Goal: Task Accomplishment & Management: Complete application form

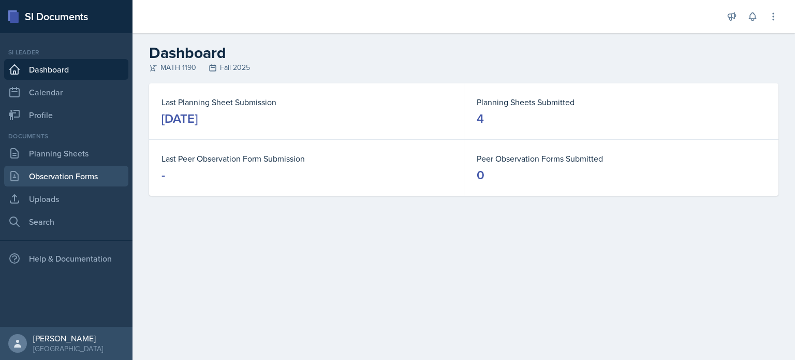
click at [103, 176] on link "Observation Forms" at bounding box center [66, 176] width 124 height 21
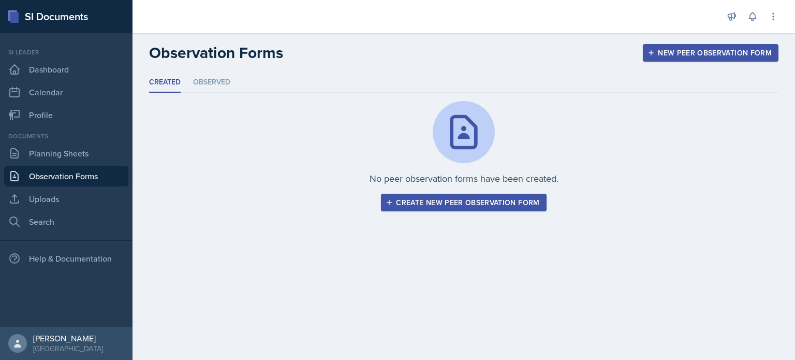
click at [440, 202] on div "Create new peer observation form" at bounding box center [464, 202] width 152 height 8
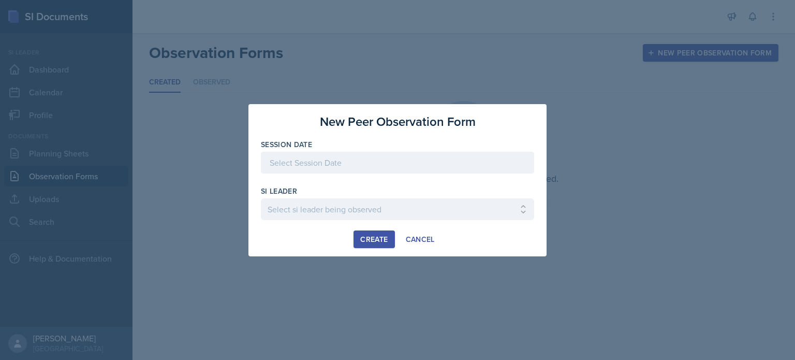
click at [421, 156] on div at bounding box center [397, 163] width 273 height 22
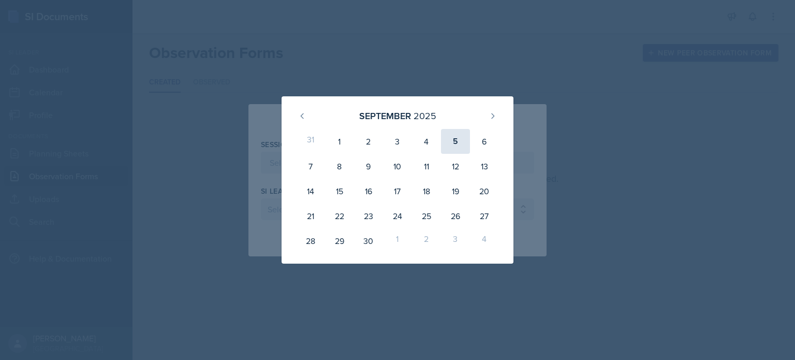
click at [449, 138] on div "5" at bounding box center [455, 141] width 29 height 25
type input "[DATE]"
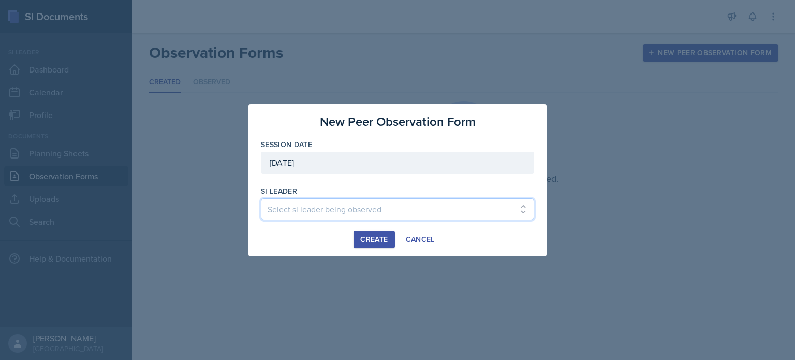
click at [357, 204] on select "Select si leader being observed [PERSON_NAME] / PSYC 2500 / The Phantoms of The…" at bounding box center [397, 209] width 273 height 22
click at [347, 203] on select "Select si leader being observed [PERSON_NAME] / PSYC 2500 / The Phantoms of The…" at bounding box center [397, 209] width 273 height 22
select select "7a65e46b-6849-43ac-9741-77b43387d295"
click at [347, 206] on select "Select si leader being observed [PERSON_NAME] / PSYC 2500 / The Phantoms of The…" at bounding box center [397, 209] width 273 height 22
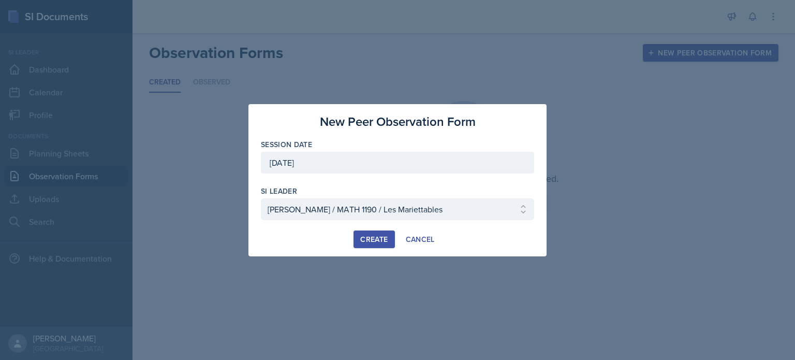
click at [402, 182] on div at bounding box center [397, 178] width 273 height 10
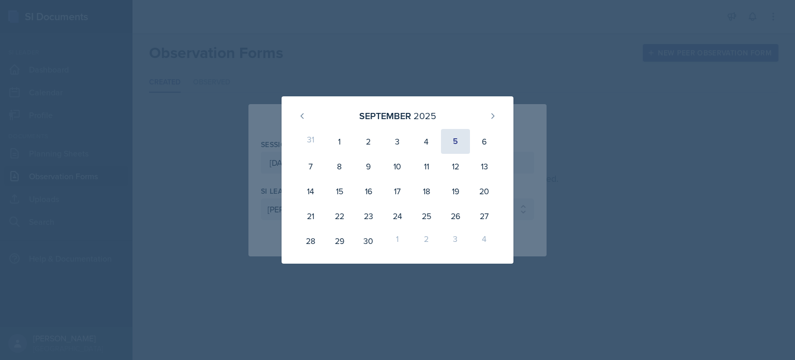
click at [455, 144] on div "5" at bounding box center [455, 141] width 29 height 25
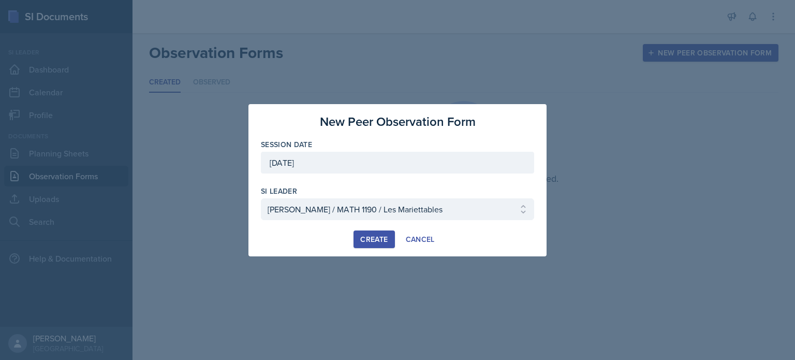
click at [380, 235] on div "Create" at bounding box center [373, 239] width 27 height 8
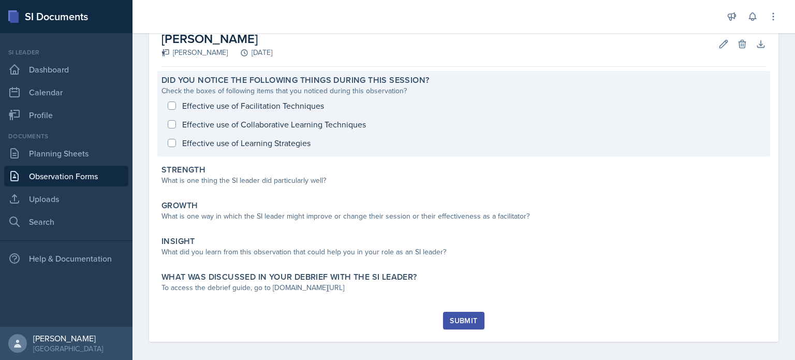
scroll to position [61, 0]
click at [230, 104] on div "Effective use of Facilitation Techniques Effective use of Collaborative Learnin…" at bounding box center [463, 123] width 604 height 56
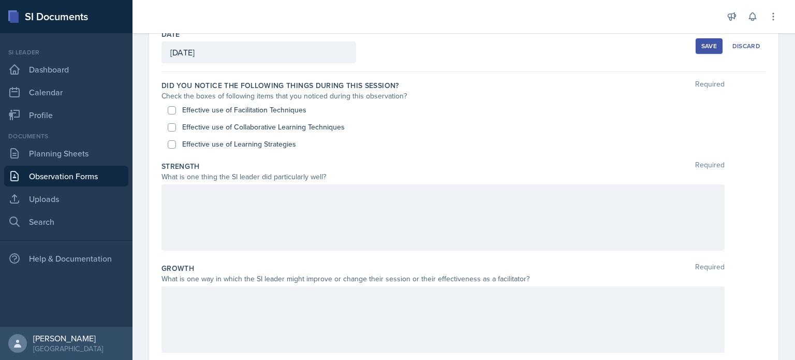
scroll to position [60, 0]
click at [219, 109] on label "Effective use of Facilitation Techniques" at bounding box center [244, 110] width 124 height 11
click at [176, 109] on input "Effective use of Facilitation Techniques" at bounding box center [172, 111] width 8 height 8
checkbox input "true"
click at [219, 123] on label "Effective use of Collaborative Learning Techniques" at bounding box center [263, 127] width 162 height 11
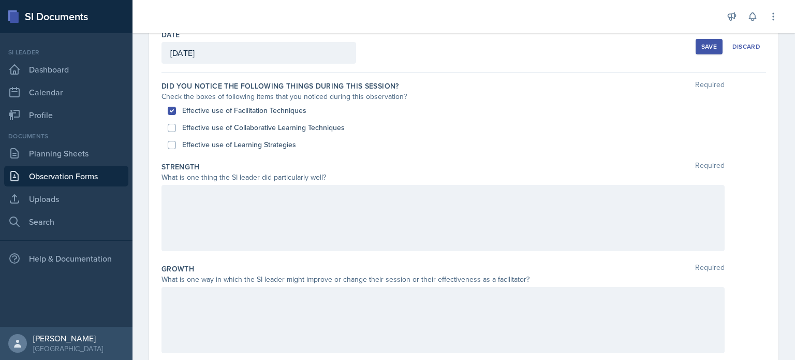
click at [176, 124] on input "Effective use of Collaborative Learning Techniques" at bounding box center [172, 128] width 8 height 8
checkbox input "true"
click at [323, 92] on div "Check the boxes of following items that you noticed during this observation?" at bounding box center [442, 96] width 563 height 11
click at [310, 202] on div at bounding box center [442, 218] width 563 height 66
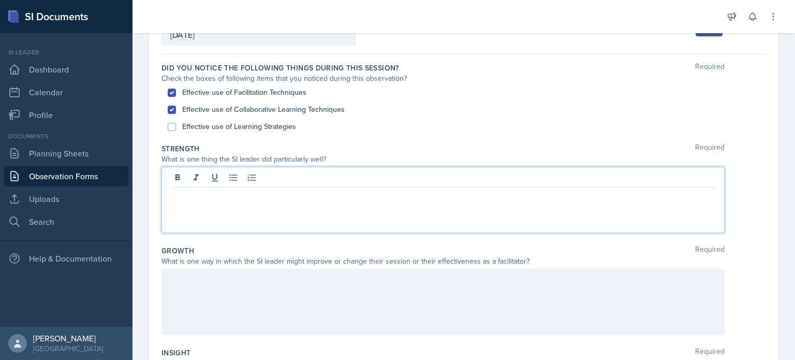
scroll to position [109, 0]
